Goal: Task Accomplishment & Management: Use online tool/utility

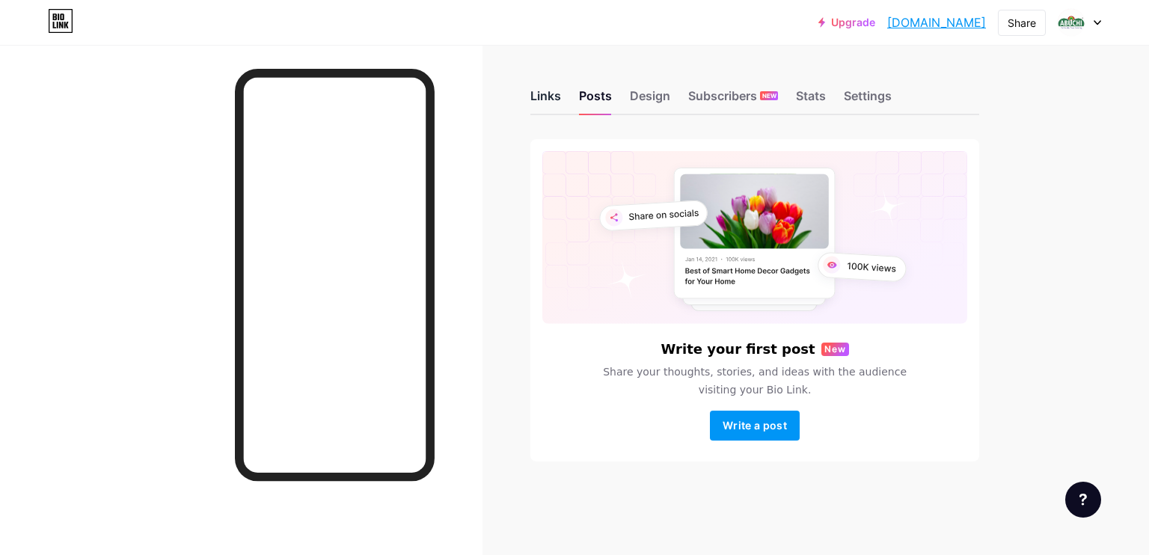
click at [539, 93] on div "Links" at bounding box center [545, 100] width 31 height 27
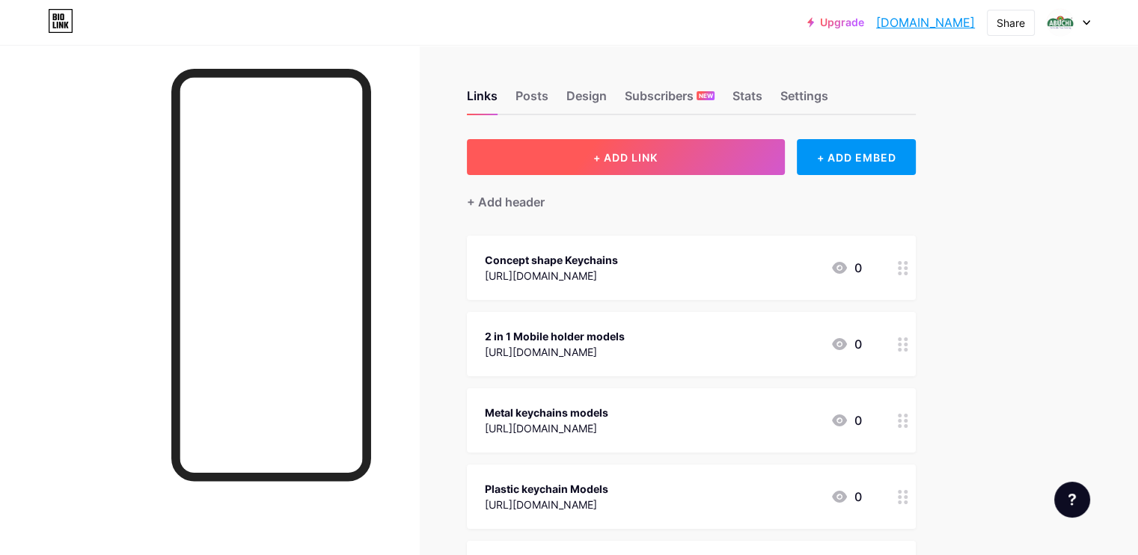
click at [658, 156] on span "+ ADD LINK" at bounding box center [625, 157] width 64 height 13
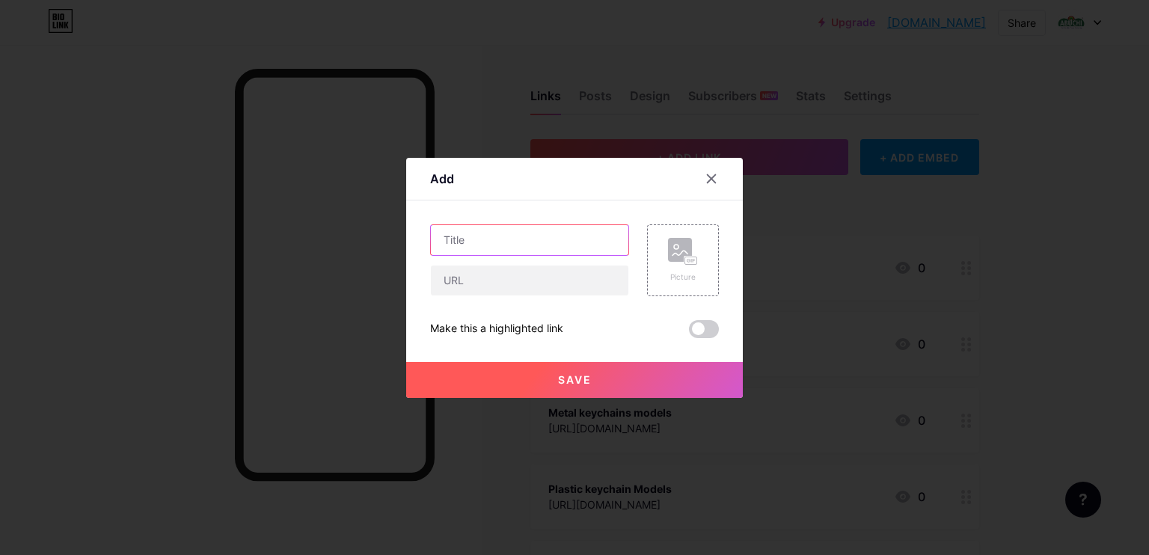
click at [504, 242] on input "text" at bounding box center [530, 240] width 198 height 30
type input "p"
type input "Price list"
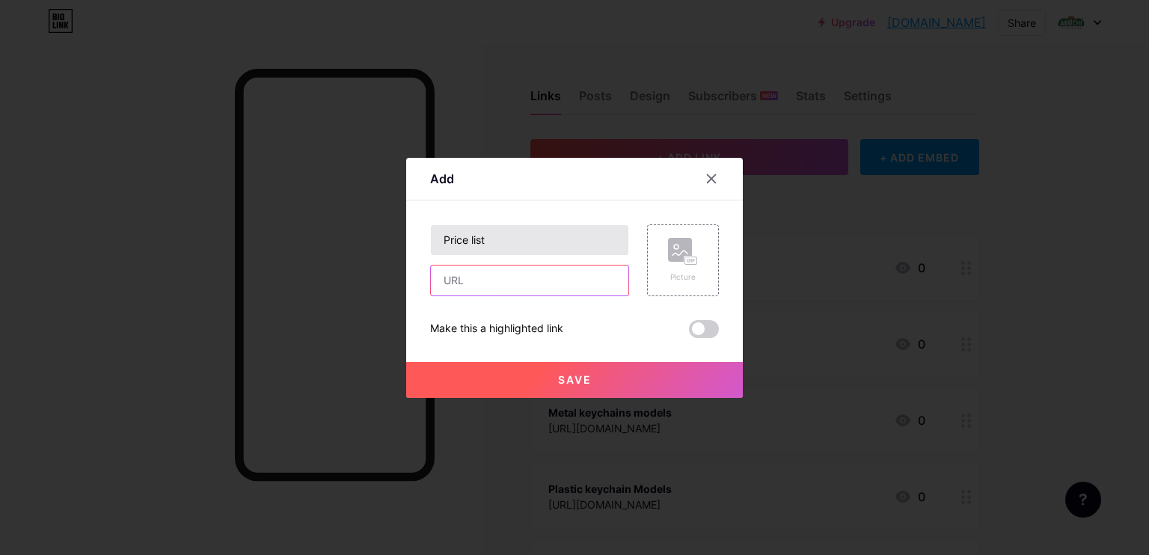
paste input "[URL][DOMAIN_NAME]"
type input "[URL][DOMAIN_NAME]"
click at [596, 383] on button "Save" at bounding box center [574, 380] width 337 height 36
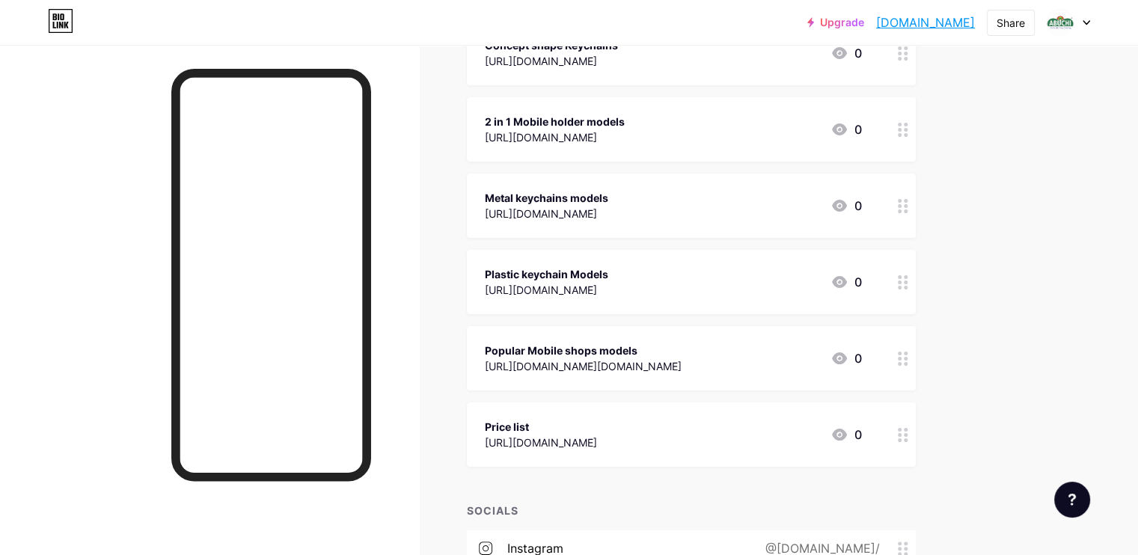
scroll to position [224, 0]
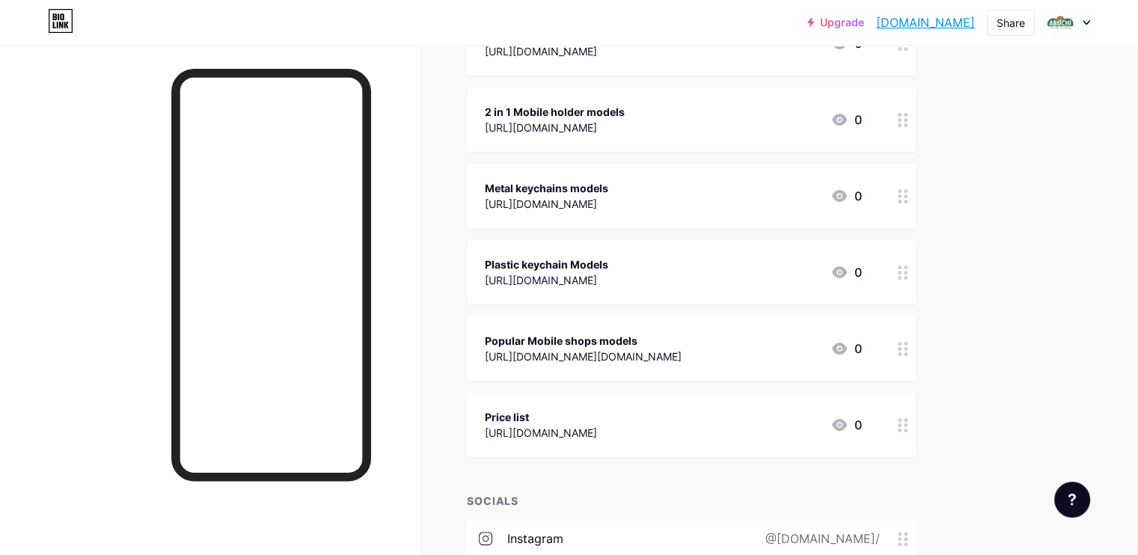
click at [919, 23] on link "[DOMAIN_NAME]" at bounding box center [925, 22] width 99 height 18
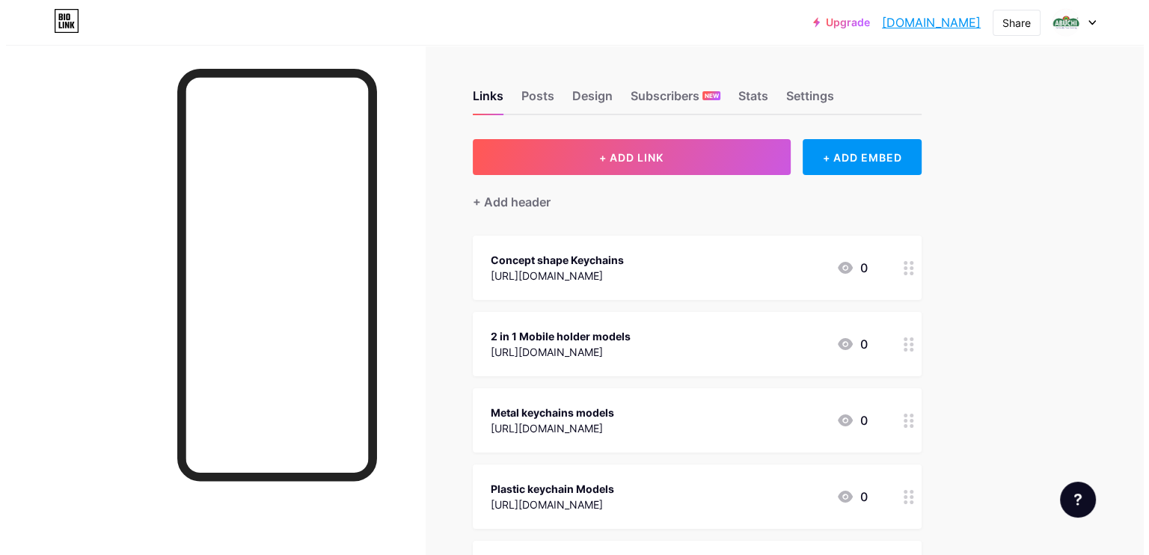
scroll to position [0, 0]
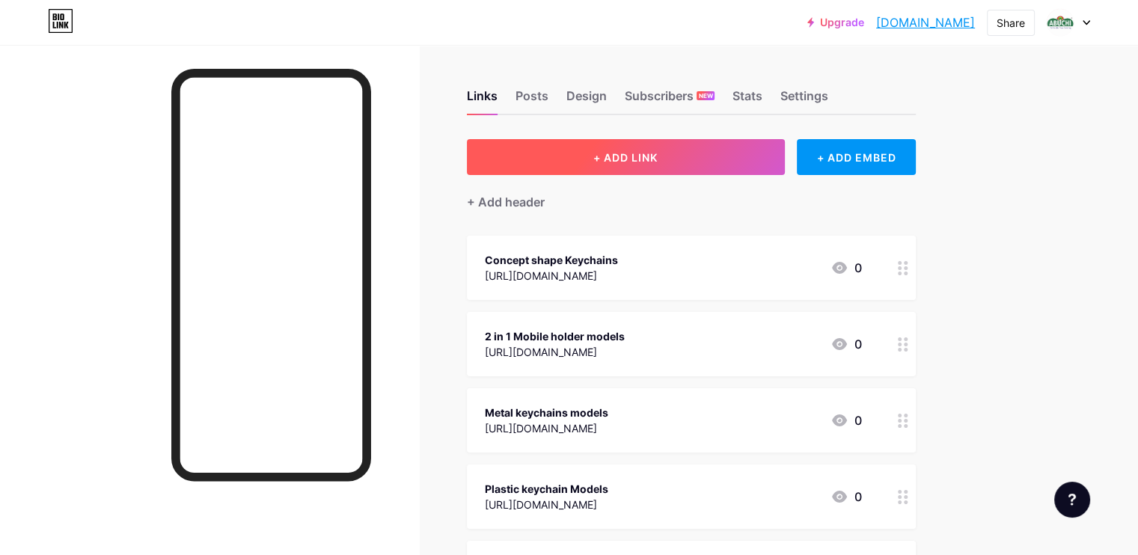
click at [658, 154] on span "+ ADD LINK" at bounding box center [625, 157] width 64 height 13
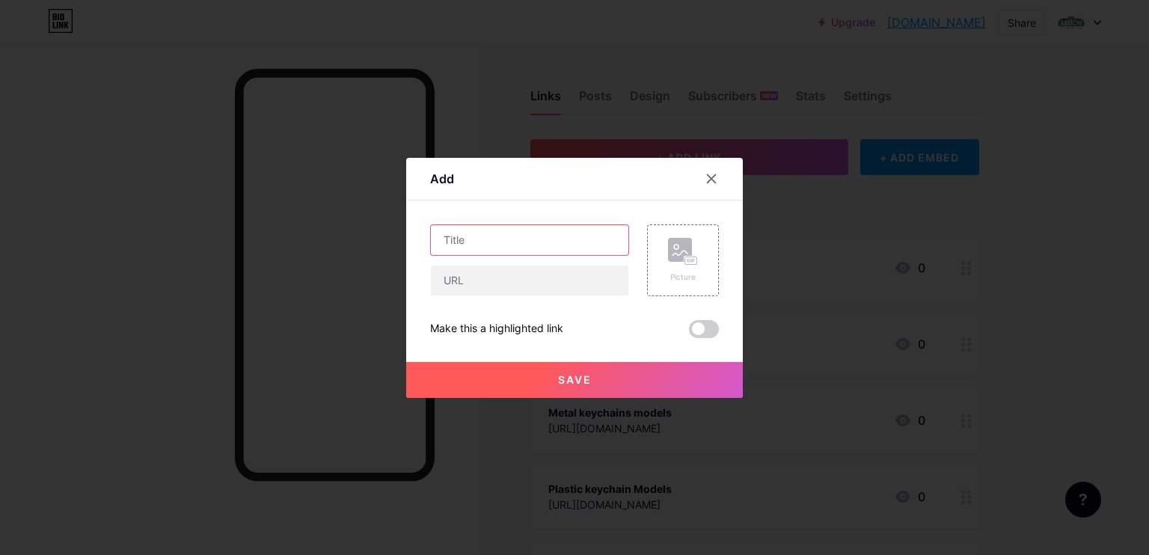
click at [519, 240] on input "text" at bounding box center [530, 240] width 198 height 30
type input "Join for Updates"
click at [500, 287] on input "text" at bounding box center [530, 281] width 198 height 30
paste input "[URL][DOMAIN_NAME]"
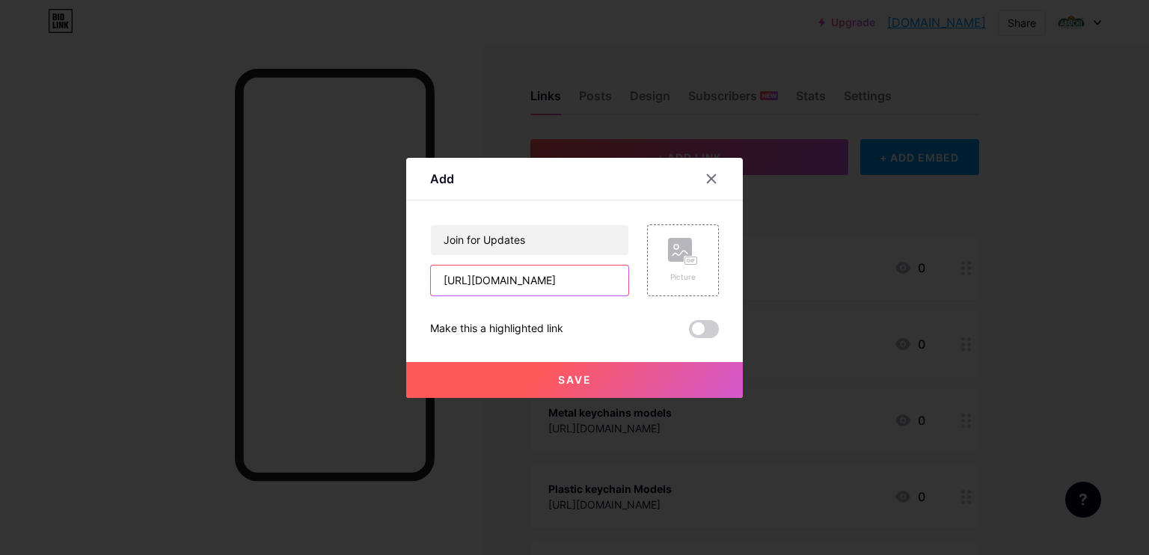
type input "[URL][DOMAIN_NAME]"
click at [567, 382] on span "Save" at bounding box center [575, 379] width 34 height 13
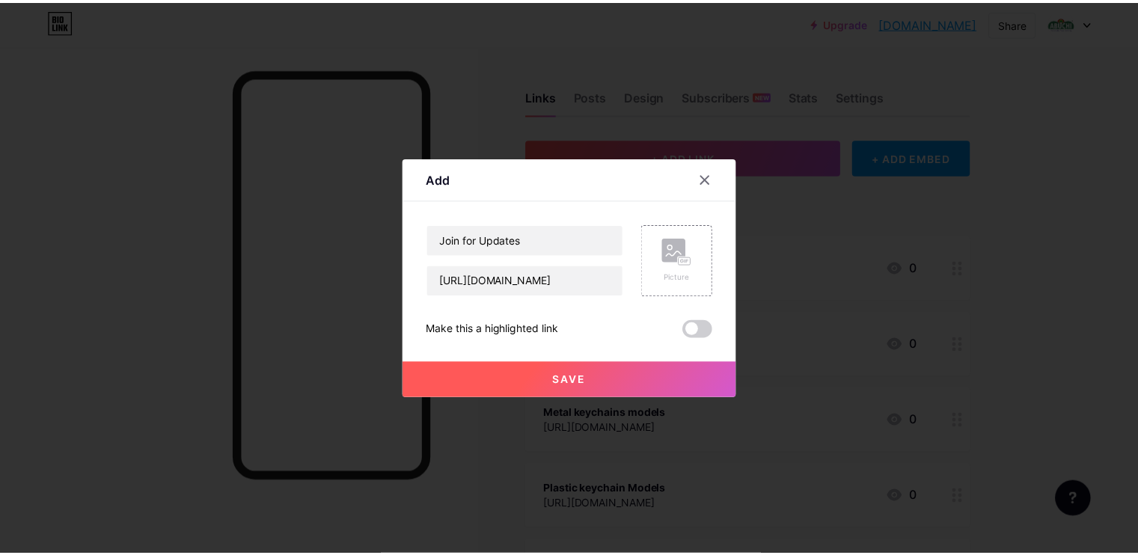
scroll to position [0, 0]
